Goal: Information Seeking & Learning: Learn about a topic

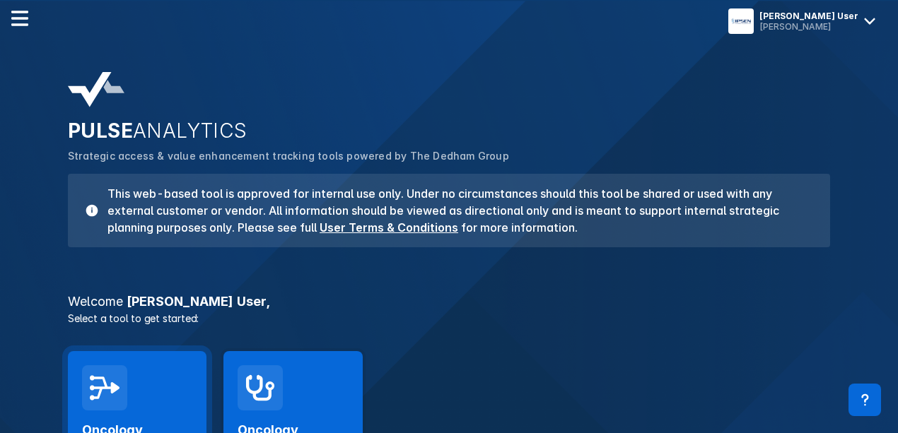
click at [158, 374] on div "Oncology Clinical Pathways Launch Tool" at bounding box center [137, 436] width 139 height 171
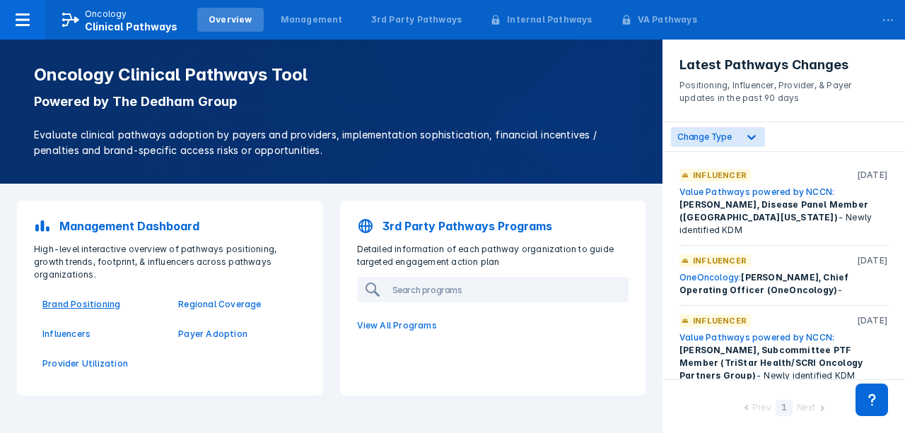
click at [105, 298] on p "Brand Positioning" at bounding box center [101, 304] width 119 height 13
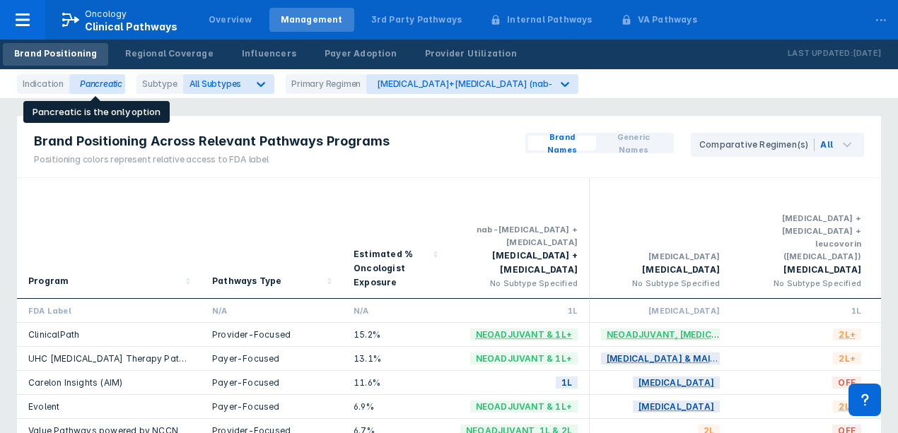
click at [105, 88] on div "Pancreatic" at bounding box center [97, 84] width 56 height 20
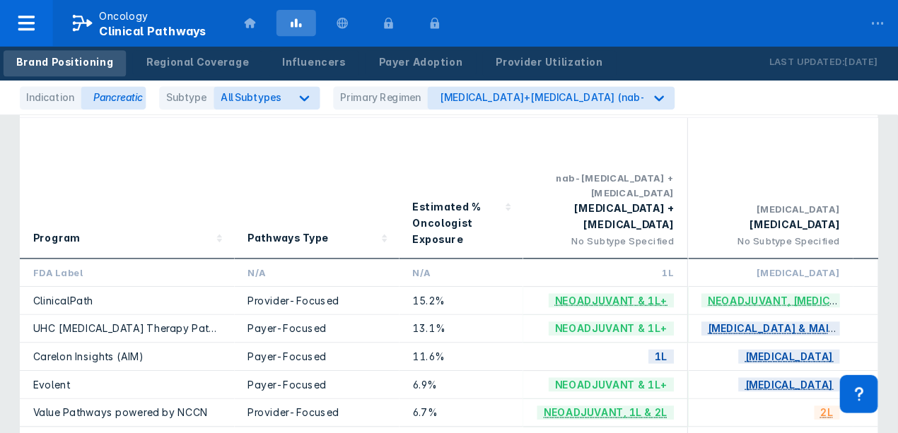
scroll to position [94, 0]
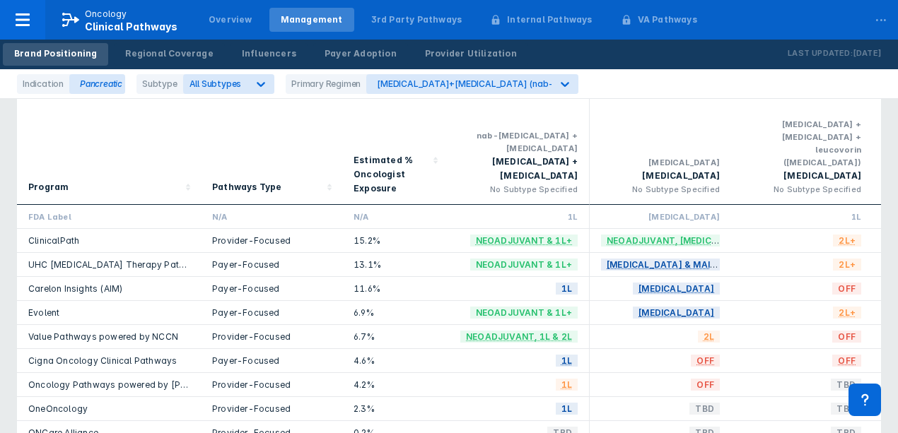
click at [211, 406] on div "Program Pathways Type Estimated % Oncologist Exposure nab-[MEDICAL_DATA] + [MED…" at bounding box center [449, 264] width 864 height 361
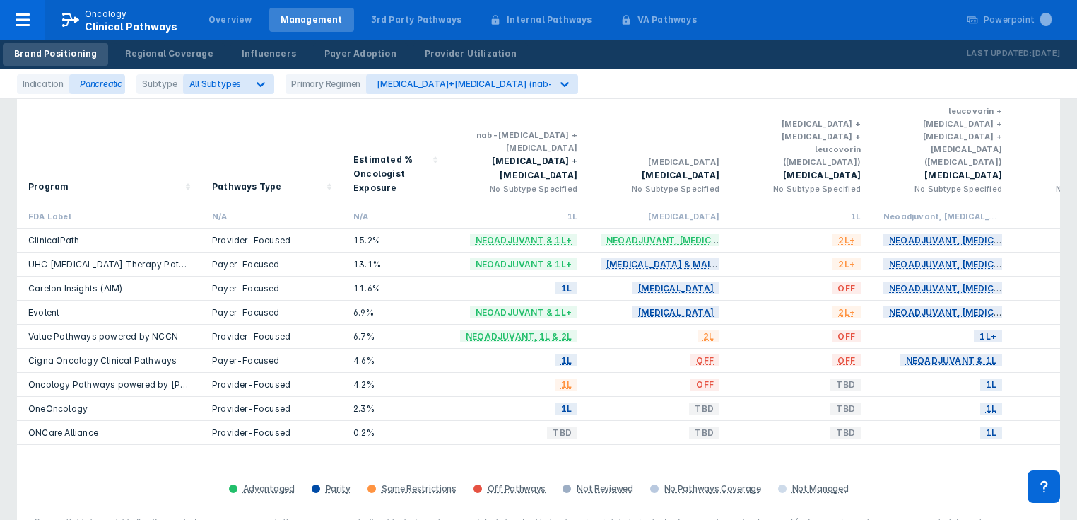
scroll to position [0, 0]
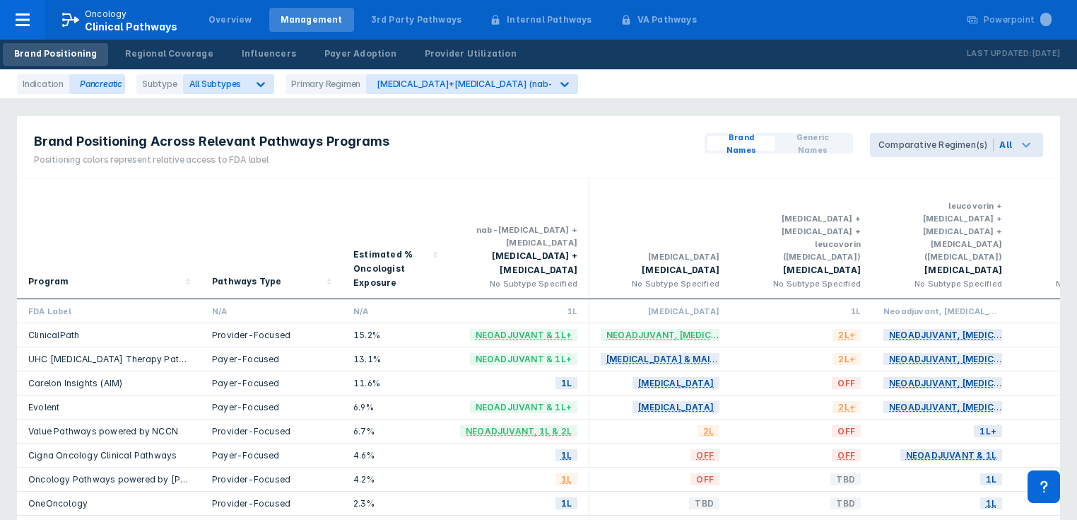
click at [897, 143] on icon at bounding box center [1026, 144] width 17 height 17
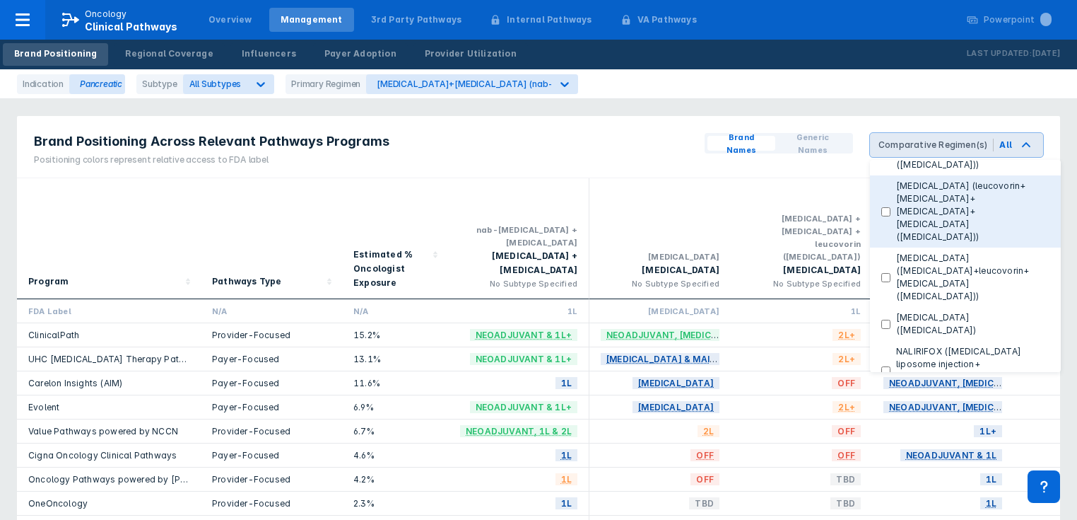
scroll to position [148, 0]
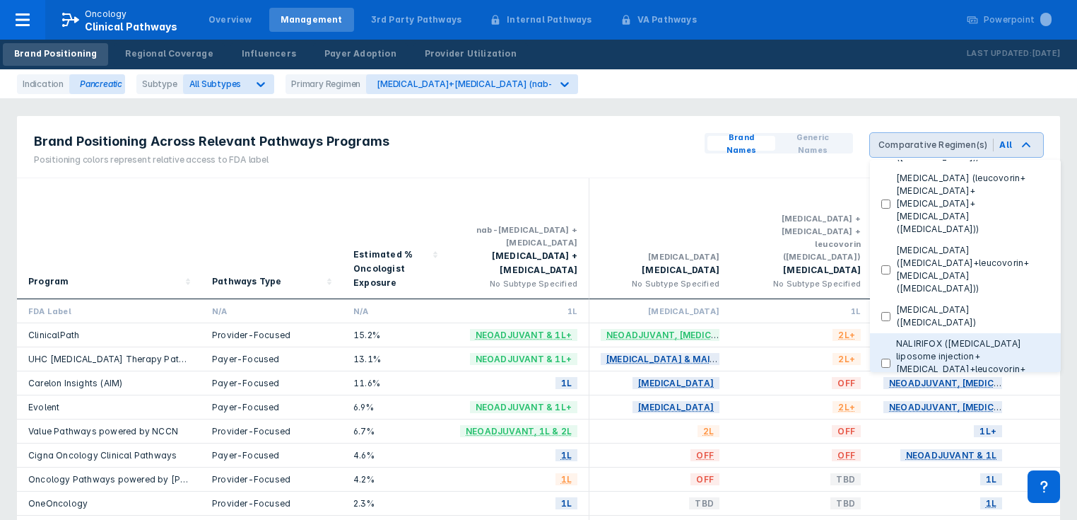
click at [891, 358] on injection\+fluorouracil\+leucovorin\+oxaliplatin\) "NALIRIFOX ([MEDICAL_DATA] liposome injection+[MEDICAL_DATA]+leucovorin+[MEDICAL…" at bounding box center [886, 362] width 9 height 9
checkbox injection\+fluorouracil\+leucovorin\+oxaliplatin\) "true"
checkbox Regimens "false"
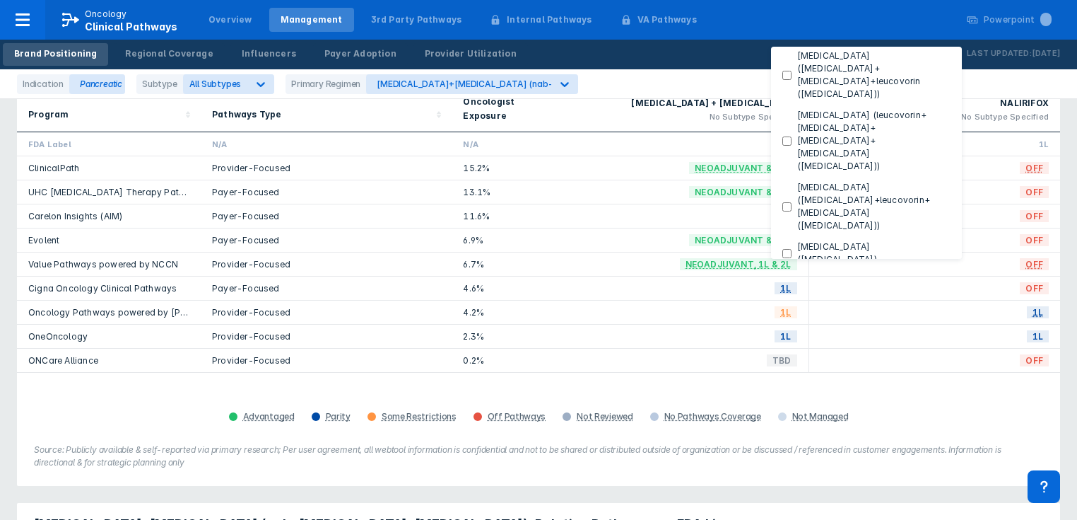
scroll to position [57, 0]
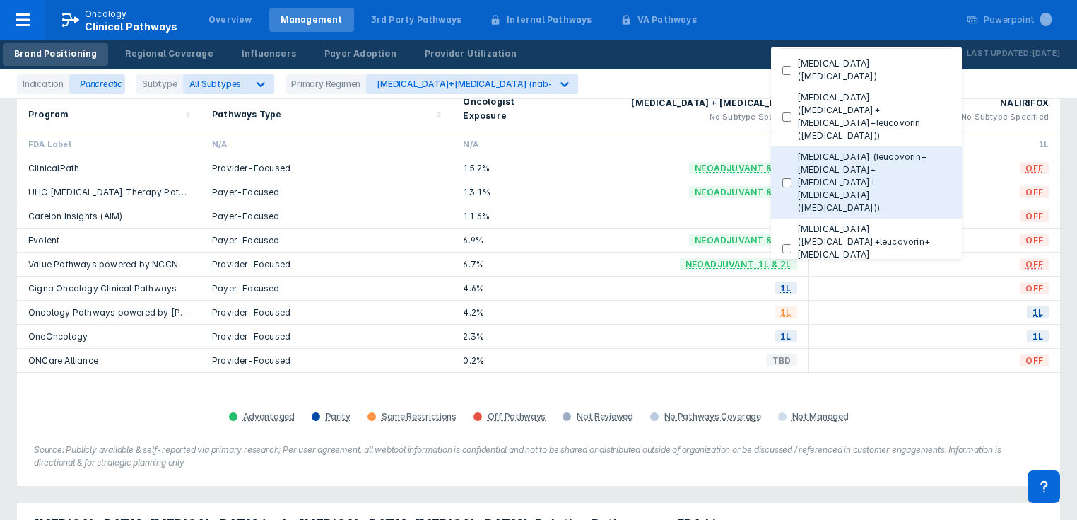
click at [790, 178] on \(leucovorin\+fluorouracil\+irinotecan\+oxaliplatin\(FOLFIRINOX\)\) "[MEDICAL_DATA] (leucovorin+[MEDICAL_DATA]+[MEDICAL_DATA]+[MEDICAL_DATA]([MEDICA…" at bounding box center [787, 182] width 9 height 9
checkbox \(leucovorin\+fluorouracil\+irinotecan\+oxaliplatin\(FOLFIRINOX\)\) "true"
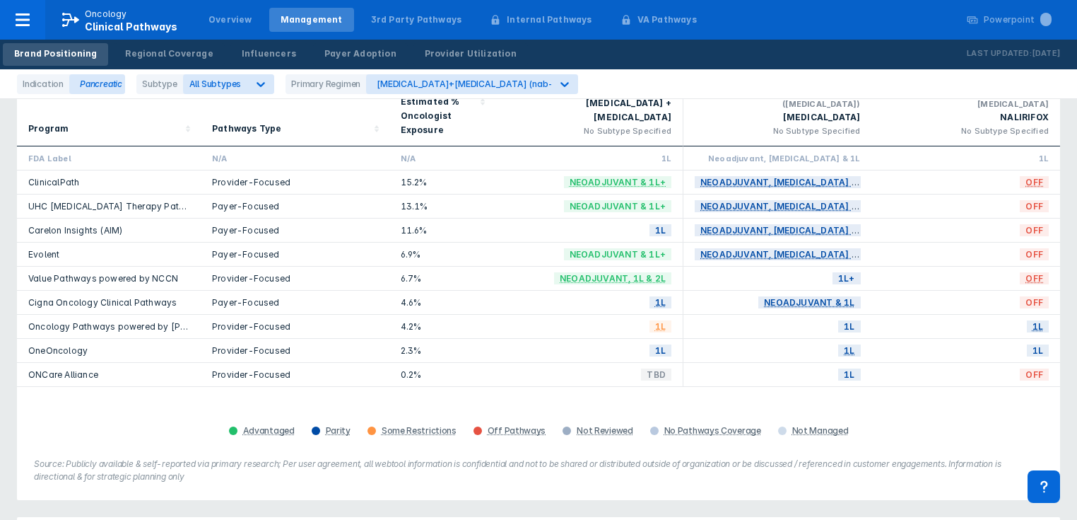
click at [597, 322] on div "1L" at bounding box center [590, 327] width 189 height 24
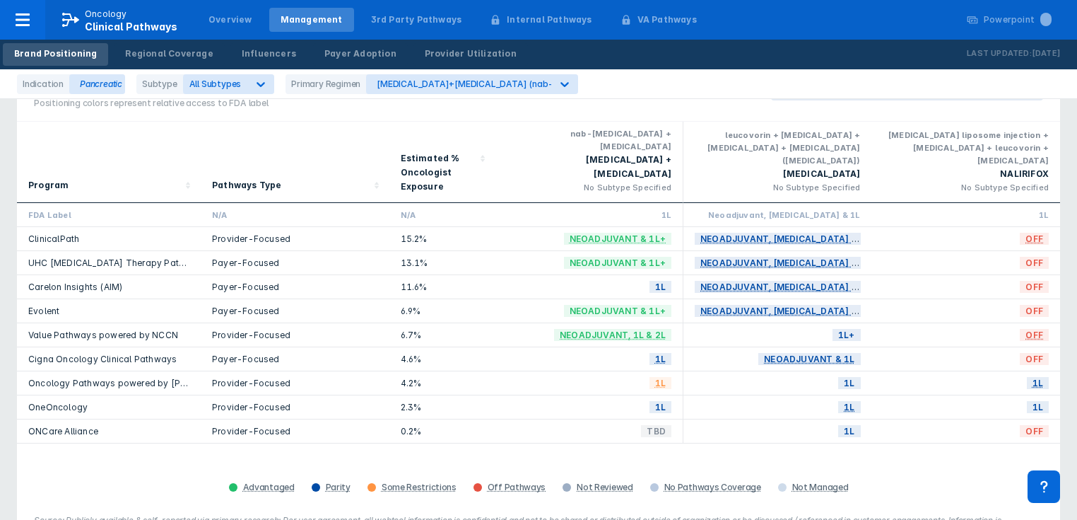
click at [724, 419] on div "1L" at bounding box center [778, 431] width 189 height 24
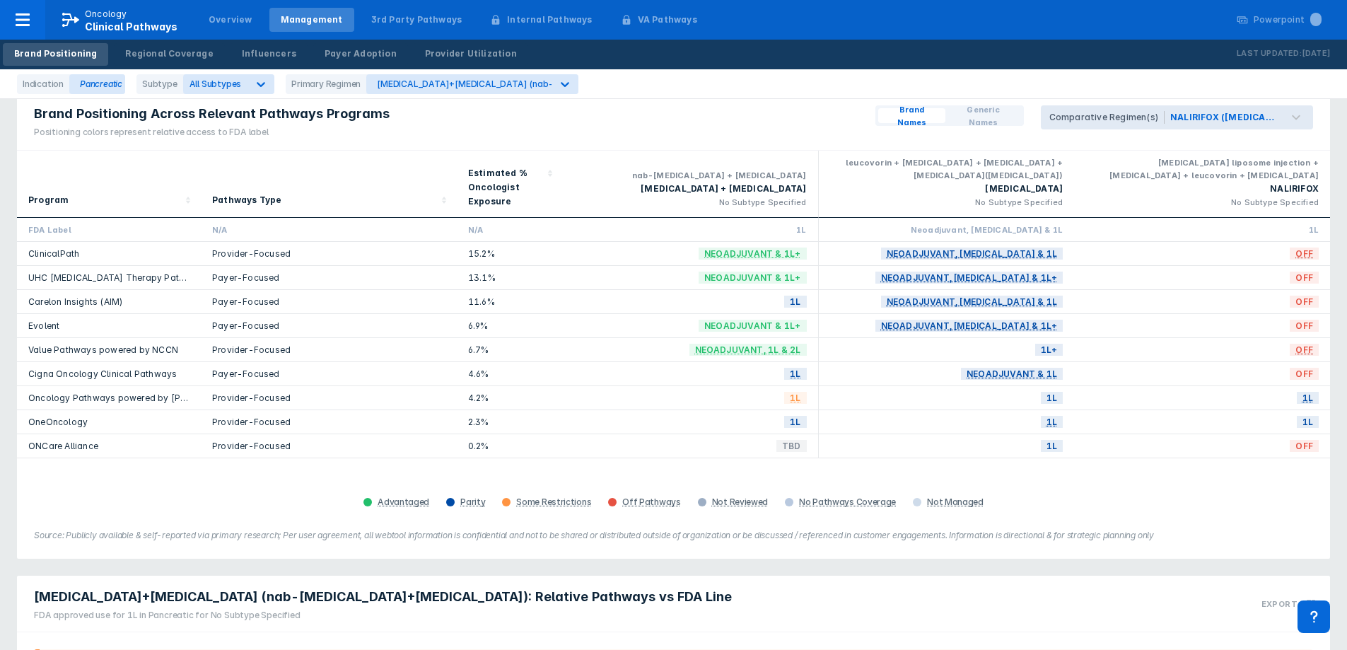
scroll to position [0, 0]
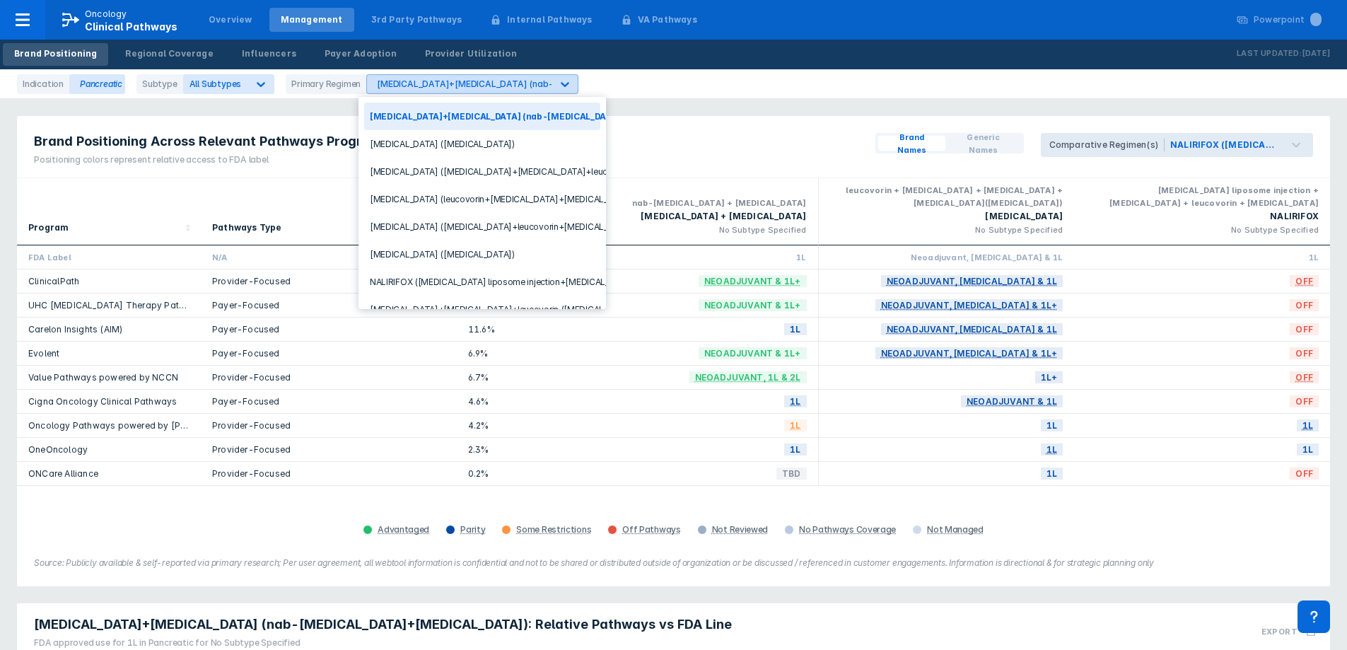
click at [561, 83] on icon at bounding box center [565, 84] width 8 height 5
click at [897, 146] on icon at bounding box center [1295, 144] width 17 height 17
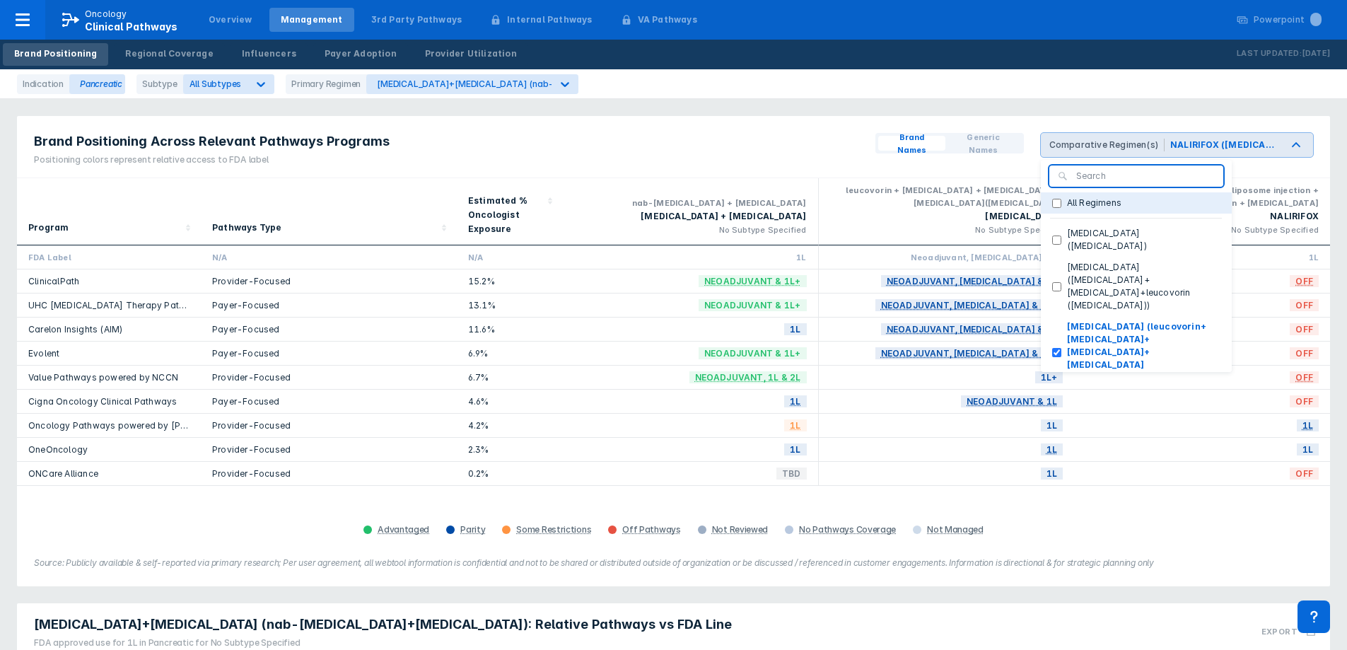
click at [897, 204] on Regimens "All Regimens" at bounding box center [1056, 203] width 9 height 9
checkbox Regimens "true"
checkbox \(leucovorin\+fluorouracil\+irinotecan\+oxaliplatin\(FOLFIRINOX\)\) "false"
checkbox injection\+fluorouracil\+leucovorin\+oxaliplatin\) "false"
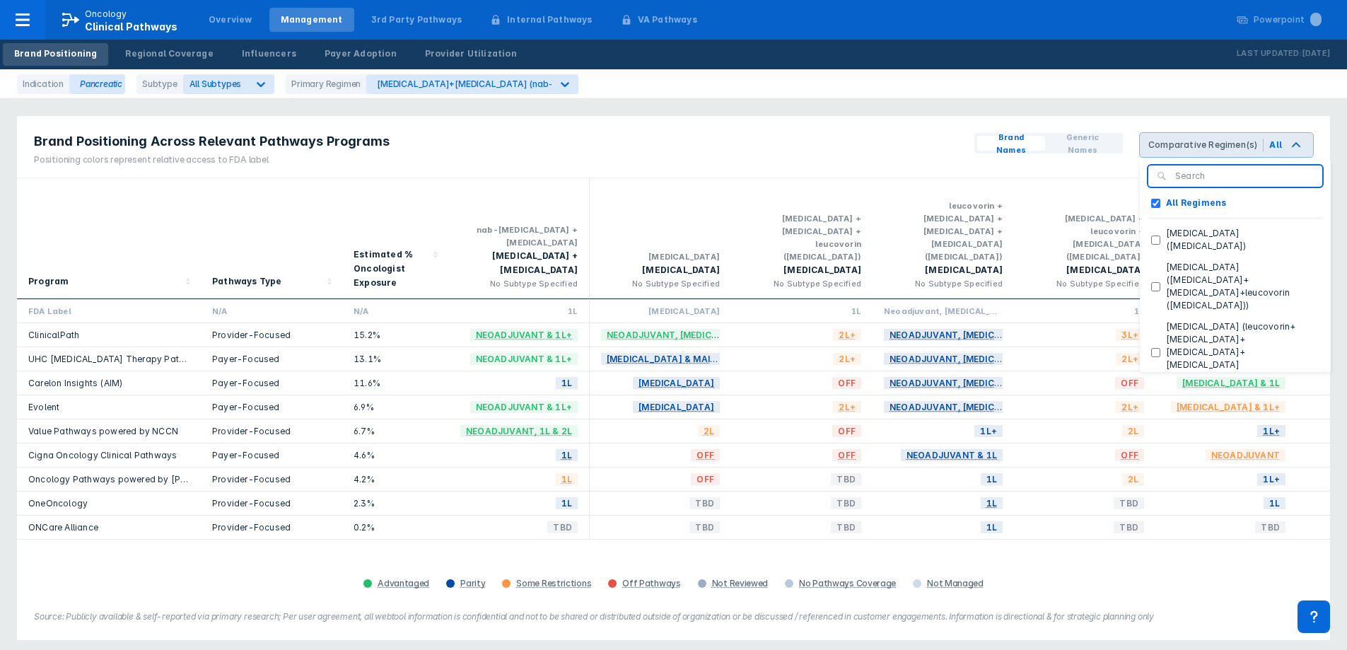
click at [768, 140] on div "Brand Positioning Across Relevant Pathways Programs Positioning colors represen…" at bounding box center [673, 147] width 1313 height 62
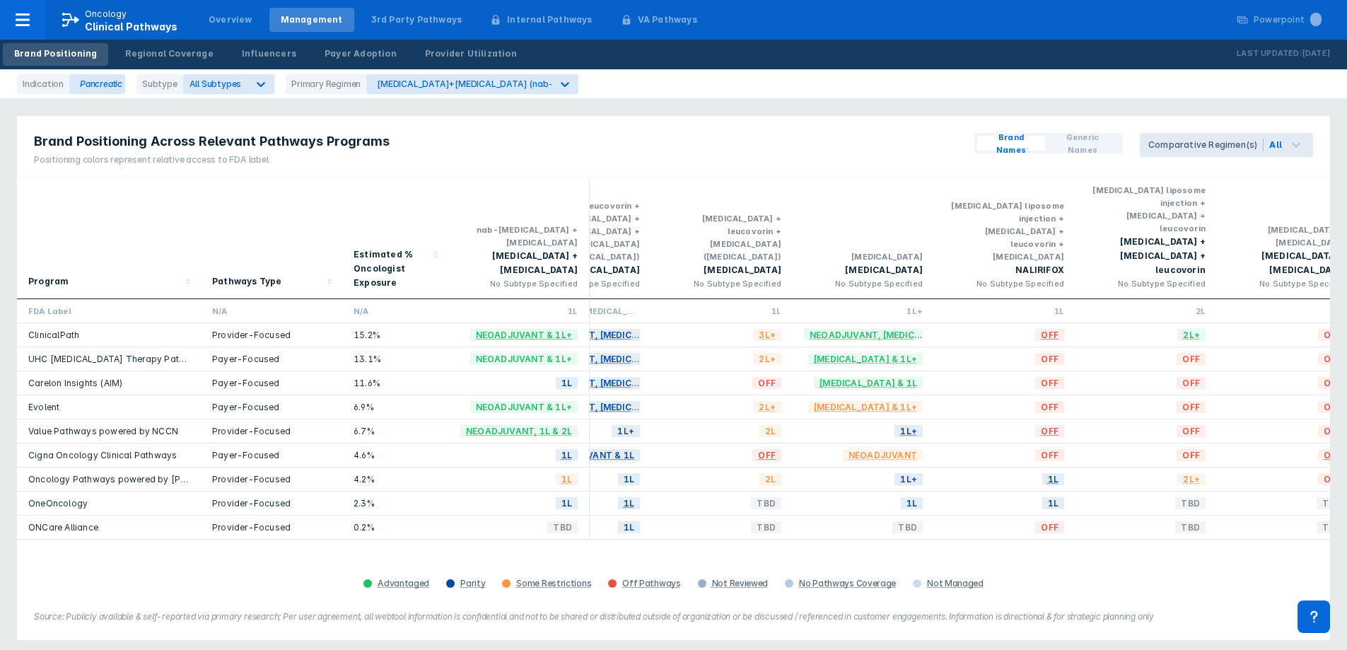
scroll to position [0, 382]
